Goal: Information Seeking & Learning: Find specific fact

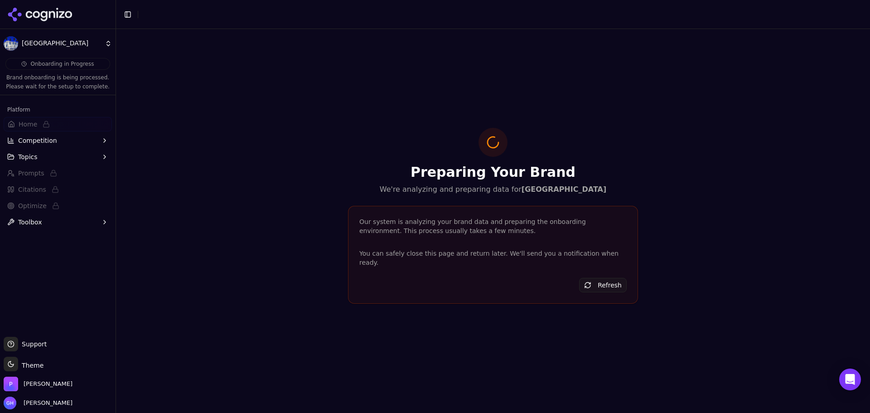
click at [70, 14] on icon at bounding box center [40, 15] width 66 height 14
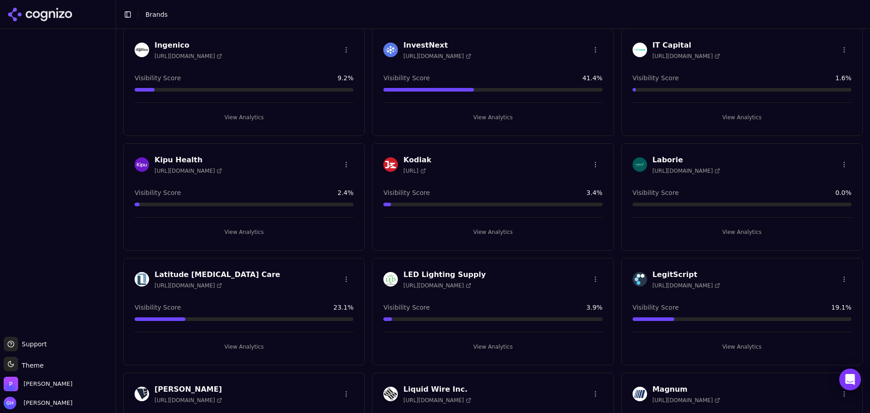
scroll to position [970, 0]
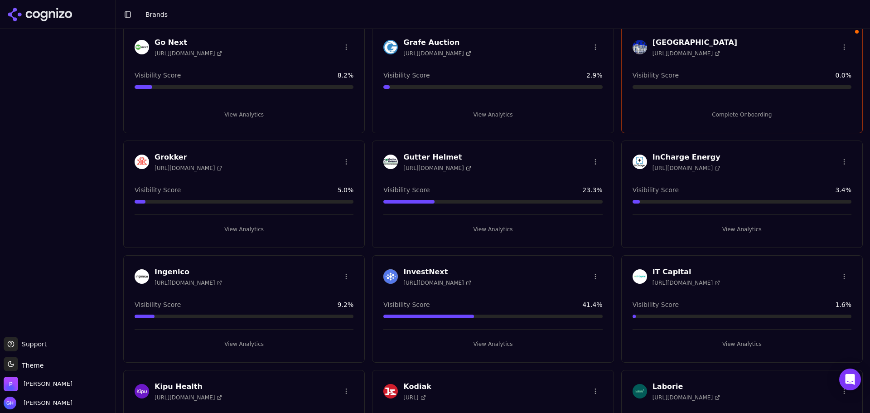
click at [728, 118] on button "Complete Onboarding" at bounding box center [742, 114] width 219 height 15
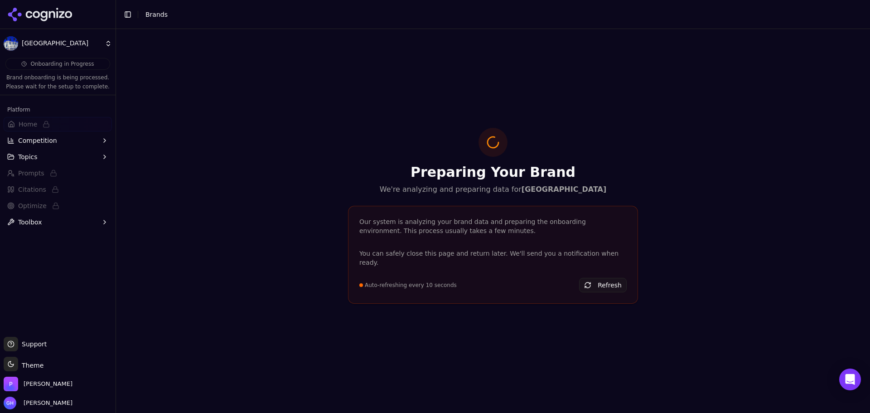
click at [51, 27] on div at bounding box center [58, 14] width 116 height 29
click at [51, 12] on icon at bounding box center [52, 14] width 6 height 7
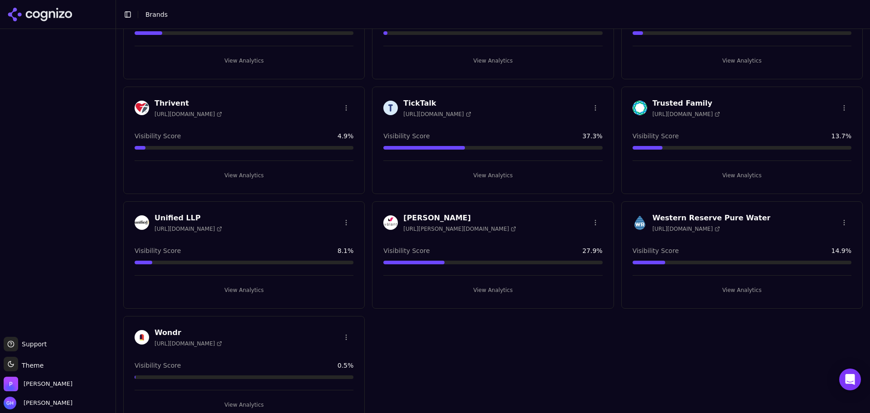
scroll to position [2647, 0]
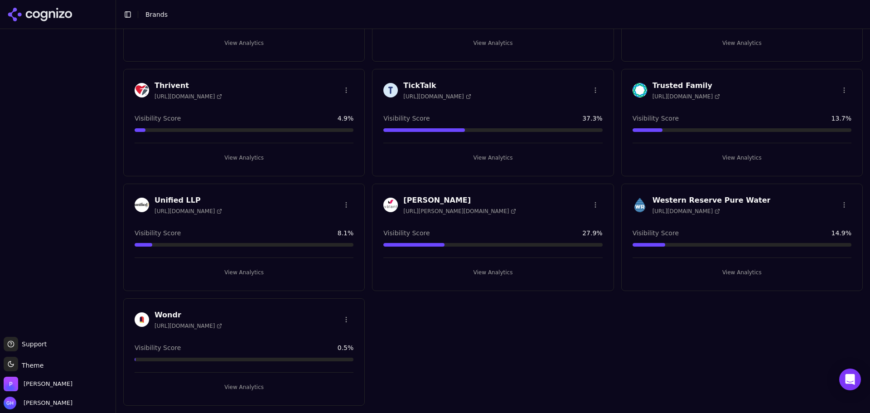
drag, startPoint x: 517, startPoint y: 335, endPoint x: 469, endPoint y: 329, distance: 48.5
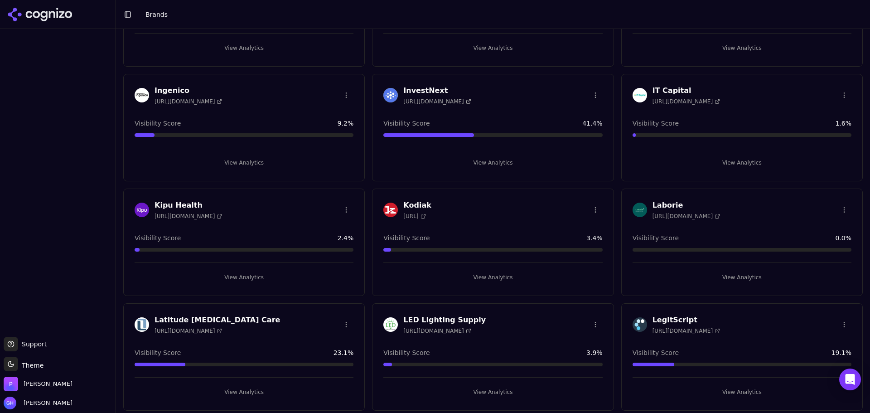
scroll to position [1332, 0]
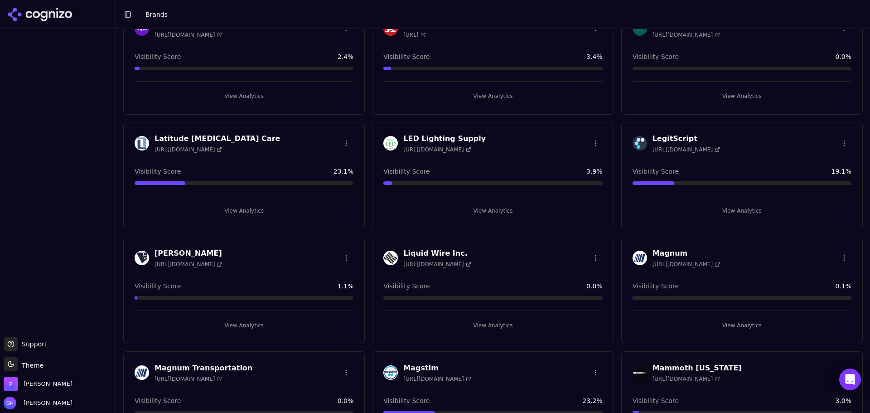
click at [491, 328] on button "View Analytics" at bounding box center [493, 325] width 219 height 15
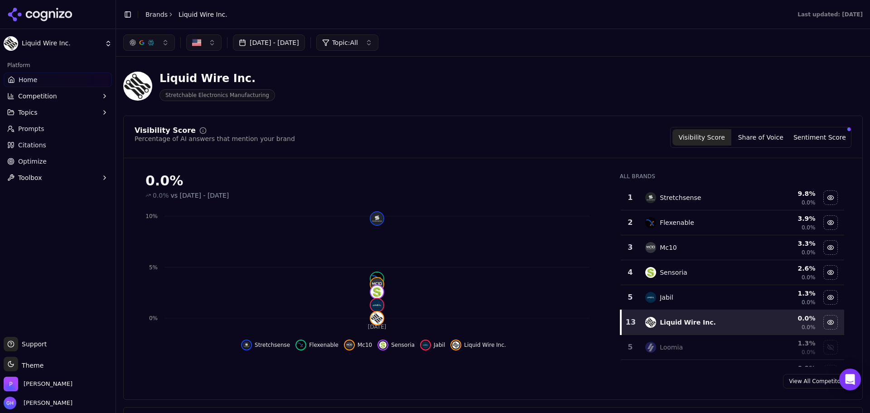
click at [46, 132] on link "Prompts" at bounding box center [58, 129] width 108 height 15
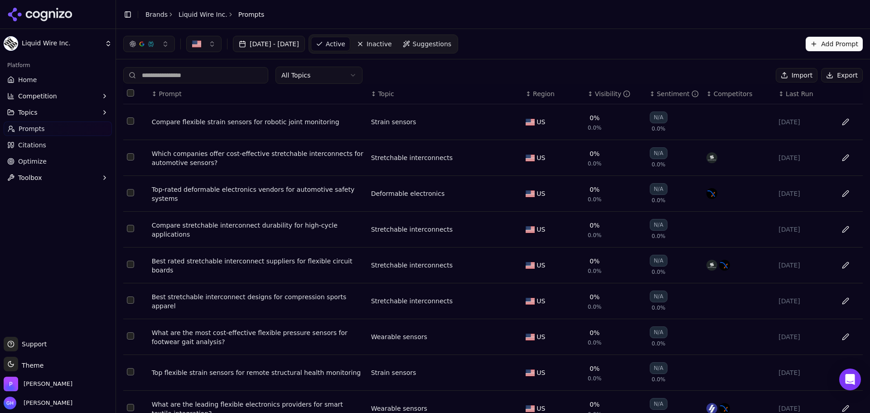
click at [46, 132] on link "Prompts" at bounding box center [58, 129] width 108 height 15
click at [49, 143] on link "Citations" at bounding box center [58, 145] width 108 height 15
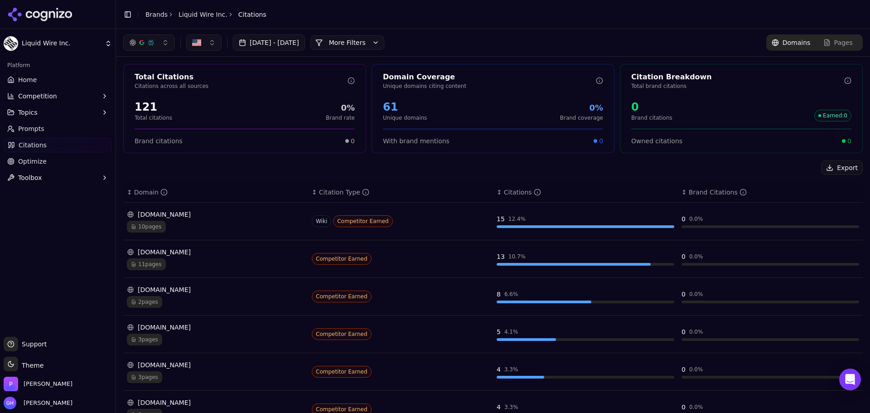
click at [377, 45] on button "More Filters" at bounding box center [348, 42] width 74 height 15
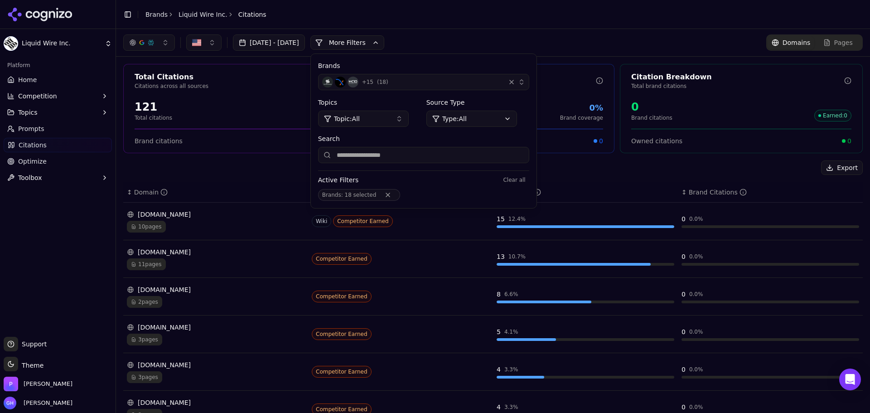
click at [814, 57] on div "Total Citations Citations across all sources 121 Total citations 0% Brand rate …" at bounding box center [493, 332] width 754 height 551
click at [416, 155] on input "Search" at bounding box center [423, 155] width 211 height 16
drag, startPoint x: 673, startPoint y: 51, endPoint x: 656, endPoint y: 52, distance: 17.3
click at [673, 51] on div "[DATE] - [DATE] More More Filters Brands + 15 ( 18 ) Topics Topic: All Source T…" at bounding box center [493, 42] width 754 height 27
click at [468, 148] on input "Search" at bounding box center [423, 155] width 211 height 16
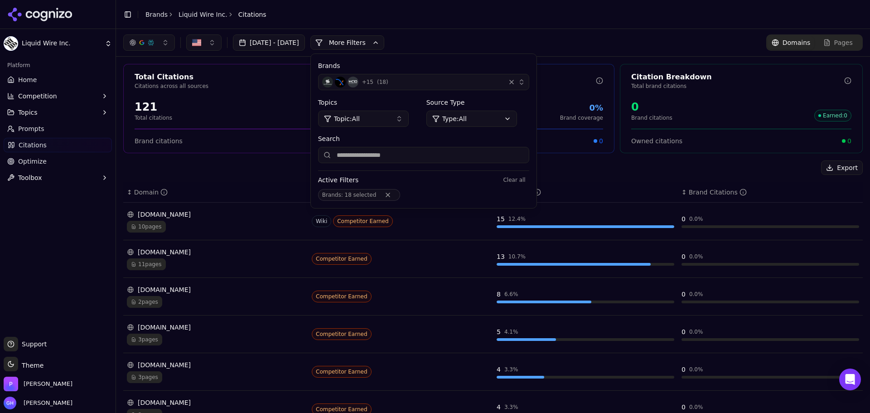
click at [439, 158] on input "Search" at bounding box center [423, 155] width 211 height 16
type input "**********"
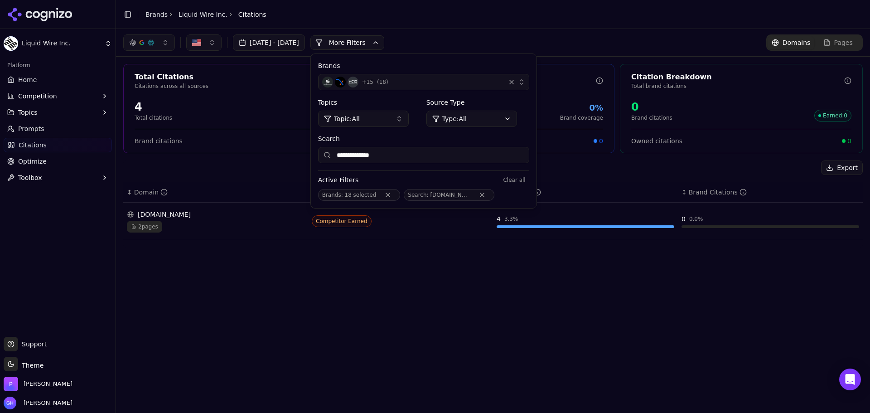
click at [392, 266] on div "**********" at bounding box center [493, 221] width 754 height 384
click at [214, 227] on div "2 pages" at bounding box center [216, 227] width 178 height 12
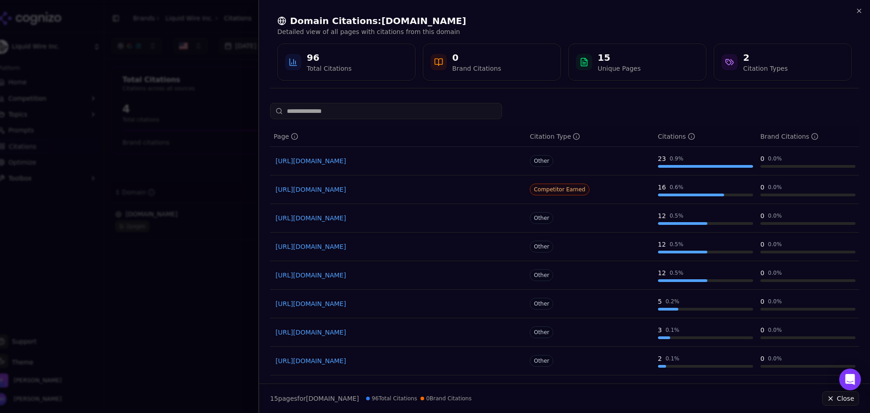
click at [172, 218] on div at bounding box center [435, 206] width 870 height 413
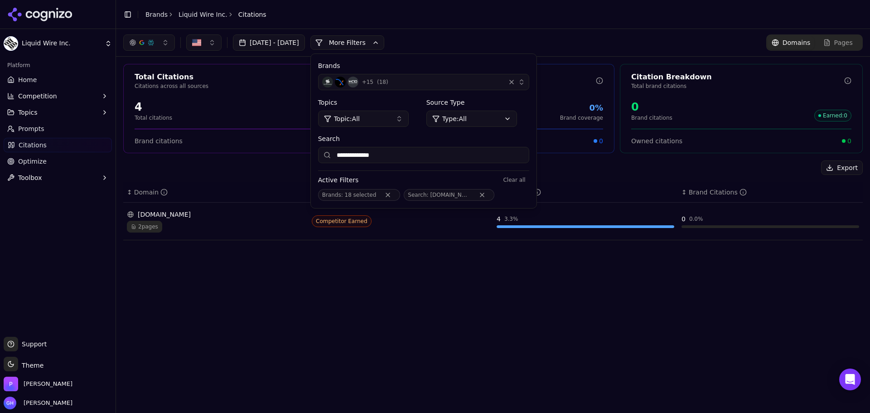
click at [167, 213] on div "[DOMAIN_NAME]" at bounding box center [216, 214] width 178 height 9
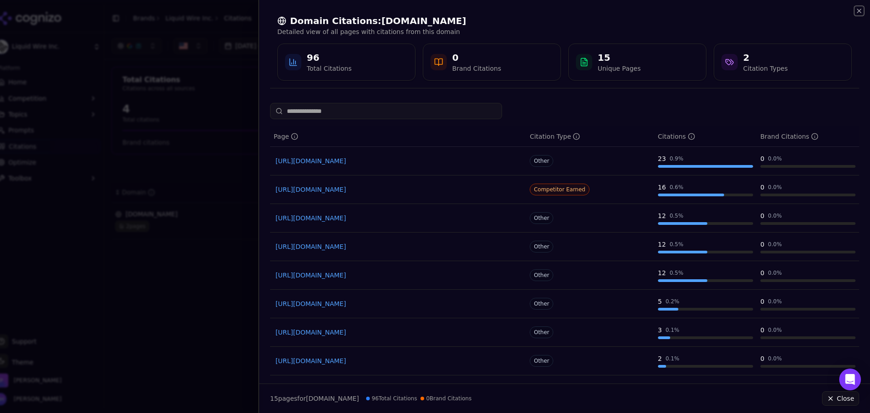
click at [862, 14] on icon "button" at bounding box center [859, 10] width 7 height 7
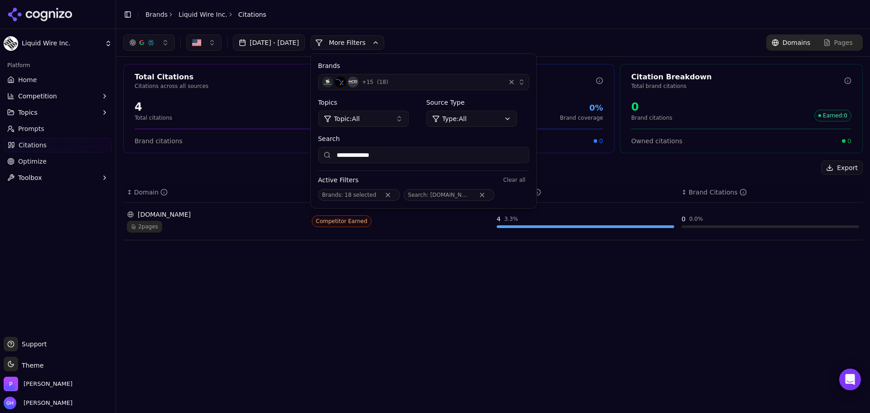
click at [403, 89] on button "+ 15 ( 18 )" at bounding box center [423, 82] width 211 height 16
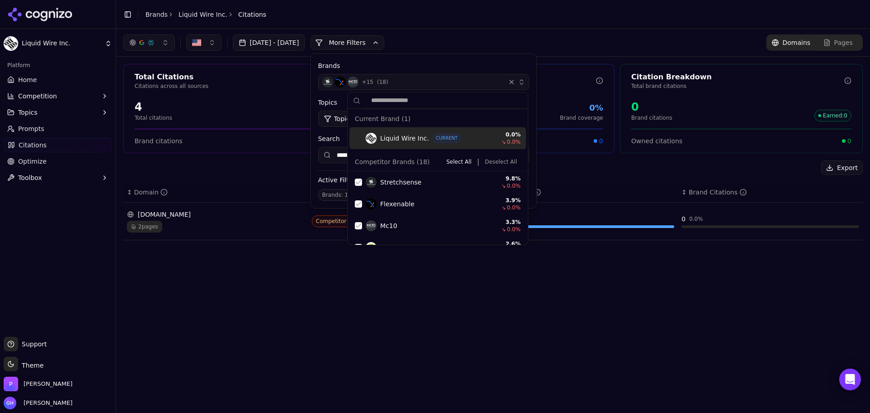
click at [365, 140] on div "Liquid Wire Inc. CURRENT 0.0 % ↘ 0.0 %" at bounding box center [438, 138] width 177 height 22
click at [500, 161] on button "Deselect All" at bounding box center [500, 161] width 39 height 11
click at [293, 265] on div "**********" at bounding box center [493, 221] width 754 height 384
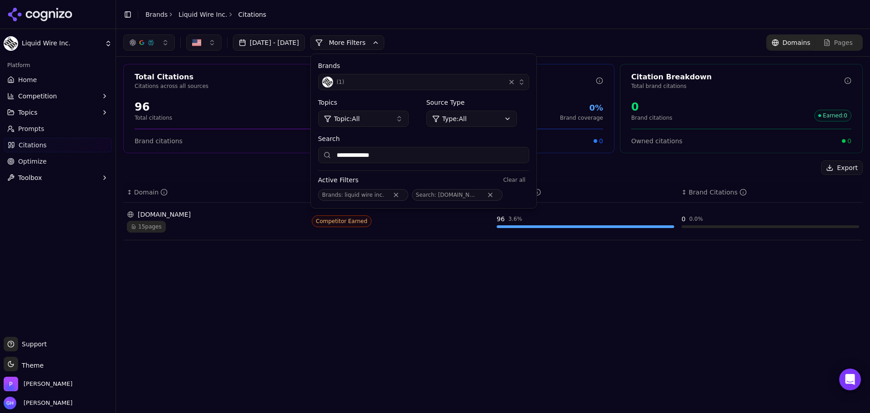
click at [297, 258] on div "**********" at bounding box center [493, 221] width 754 height 384
click at [411, 76] on button "( 1 )" at bounding box center [423, 82] width 211 height 16
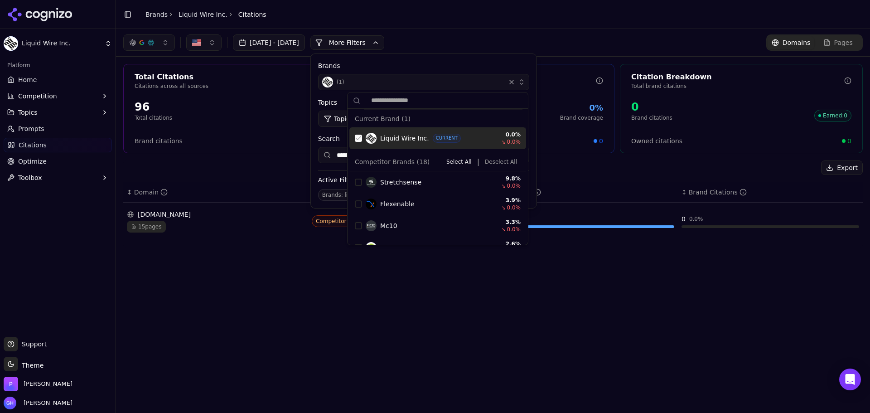
click at [530, 99] on label "Source Type" at bounding box center [478, 102] width 103 height 9
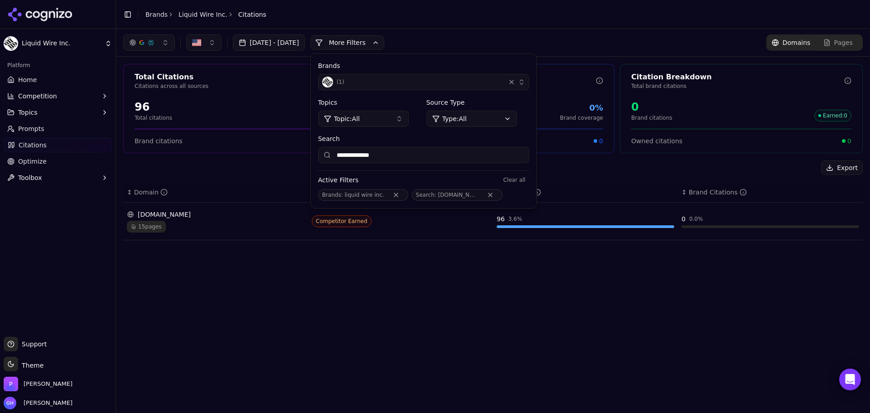
click at [530, 83] on button "( 1 )" at bounding box center [423, 82] width 211 height 16
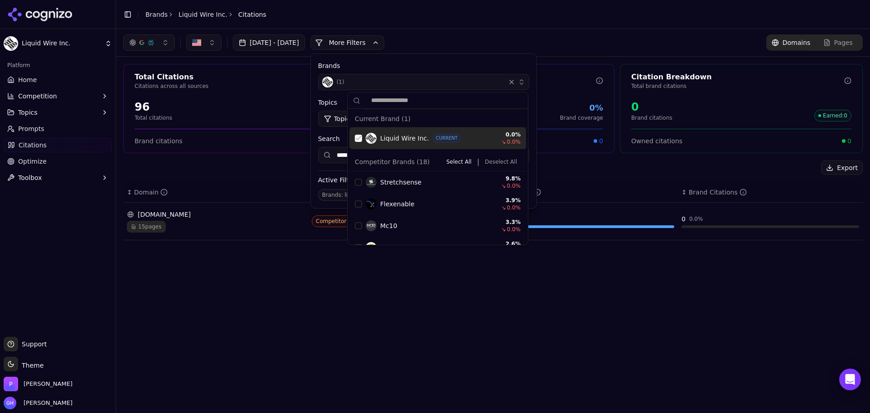
click at [415, 60] on div "**********" at bounding box center [424, 131] width 226 height 154
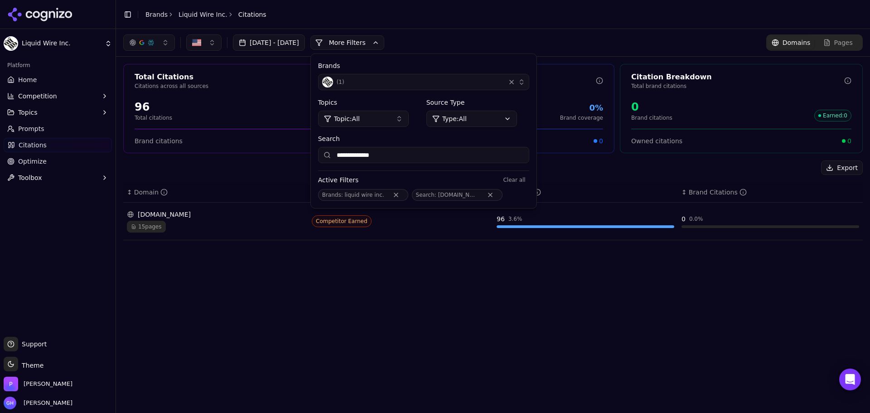
click at [516, 84] on div "button" at bounding box center [511, 82] width 9 height 9
click at [415, 154] on input "**********" at bounding box center [423, 155] width 211 height 16
click at [370, 47] on button "More Filters" at bounding box center [348, 42] width 74 height 15
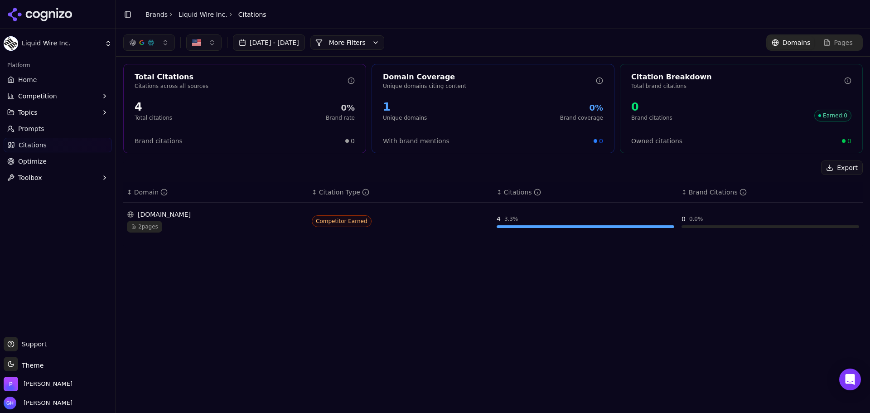
click at [375, 218] on div "Competitor Earned" at bounding box center [401, 221] width 178 height 12
click at [183, 234] on td "[DOMAIN_NAME] 2 pages" at bounding box center [215, 222] width 185 height 38
click at [169, 225] on div "2 pages" at bounding box center [216, 227] width 178 height 12
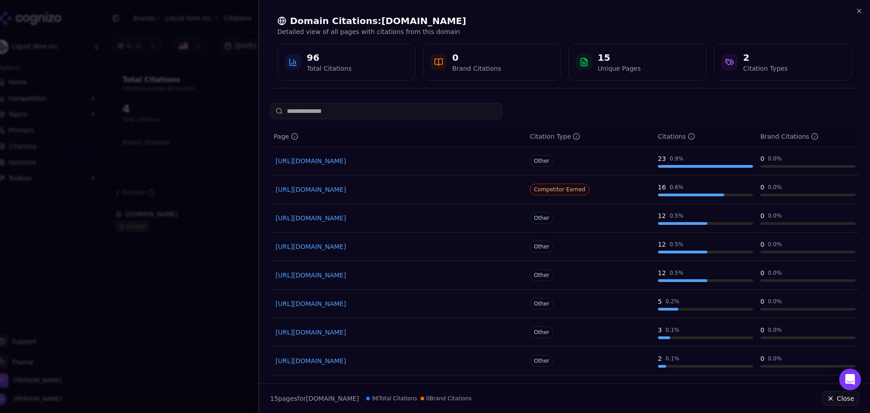
drag, startPoint x: 169, startPoint y: 225, endPoint x: 153, endPoint y: 224, distance: 15.9
click at [153, 223] on div at bounding box center [435, 206] width 870 height 413
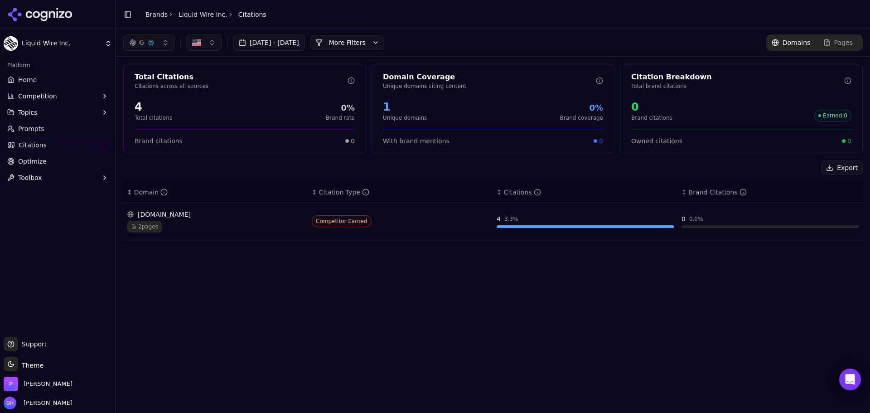
click at [153, 224] on span "2 pages" at bounding box center [144, 227] width 35 height 12
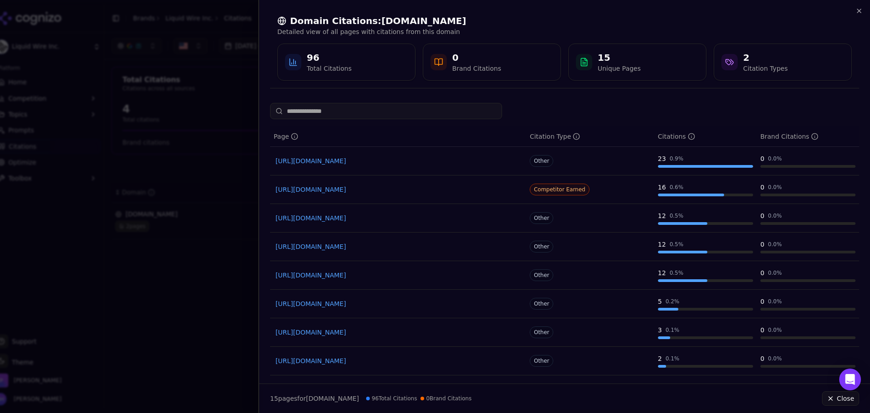
click at [855, 8] on div "Domain Citations: [DOMAIN_NAME] Detailed view of all pages with citations from …" at bounding box center [564, 47] width 589 height 81
click at [856, 9] on icon "button" at bounding box center [859, 10] width 7 height 7
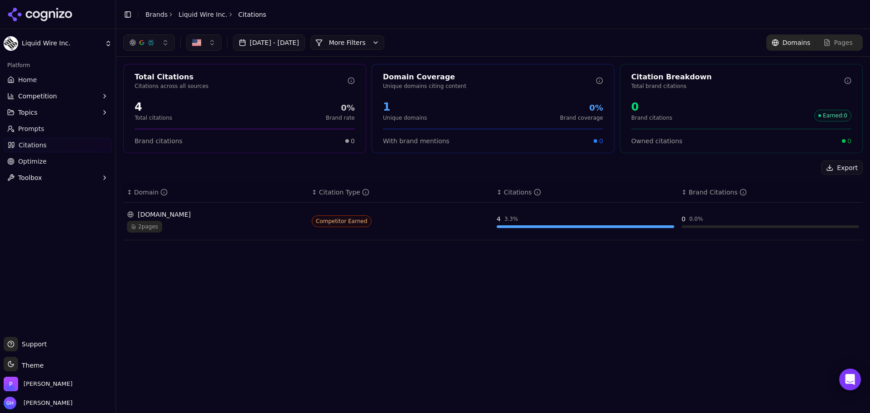
click at [462, 281] on div "[DATE] - [DATE] More More Filters Domains Pages Total Citations Citations acros…" at bounding box center [493, 221] width 754 height 384
